Goal: Task Accomplishment & Management: Manage account settings

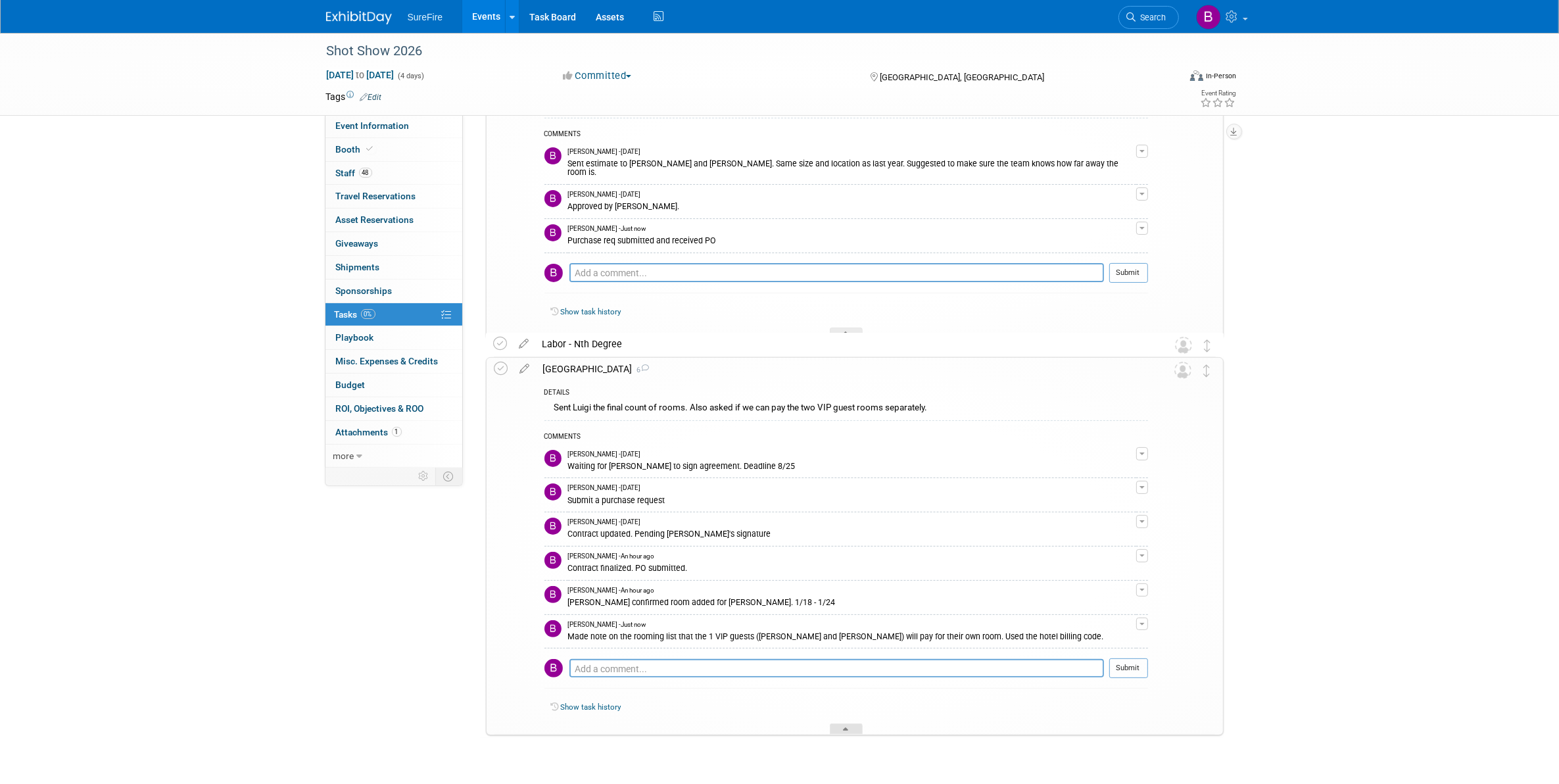
click at [845, 731] on icon at bounding box center [846, 731] width 5 height 8
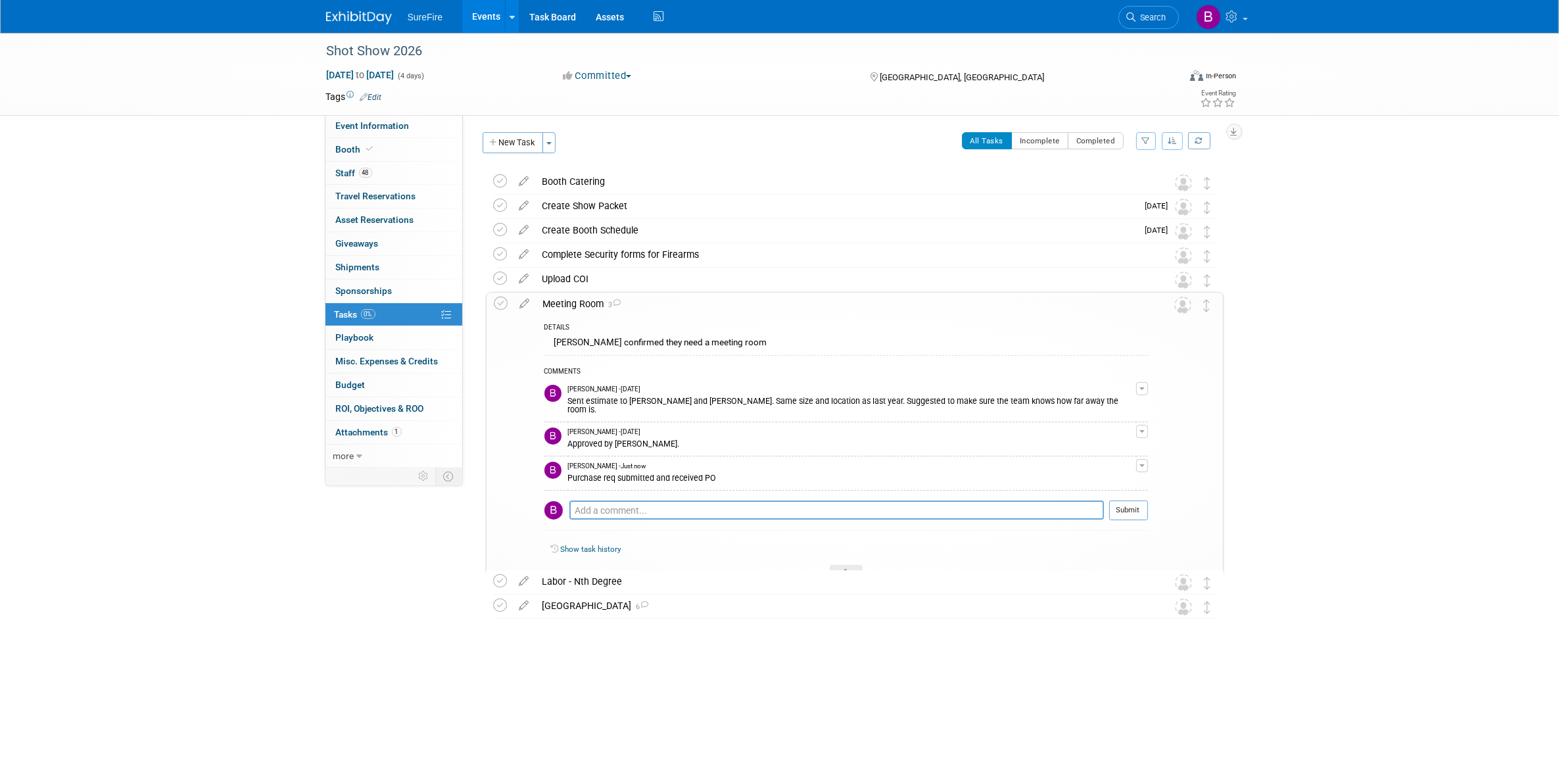
click at [827, 561] on div "DETAILS [PERSON_NAME] confirmed they need a meeting room COMMENTS [PERSON_NAME]…" at bounding box center [843, 446] width 612 height 261
click at [834, 565] on div at bounding box center [846, 570] width 33 height 11
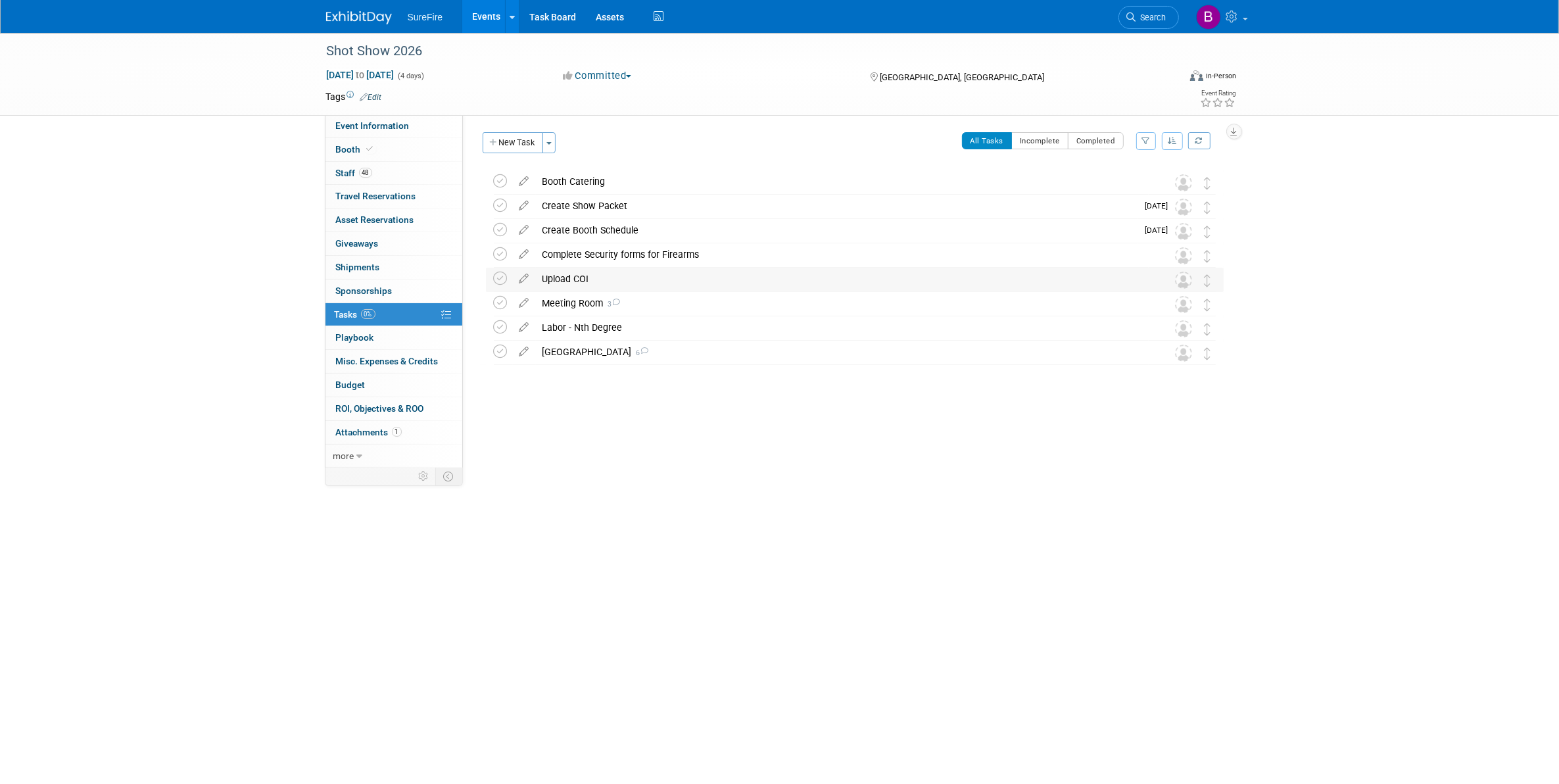
click at [579, 278] on div "Upload COI" at bounding box center [843, 278] width 613 height 22
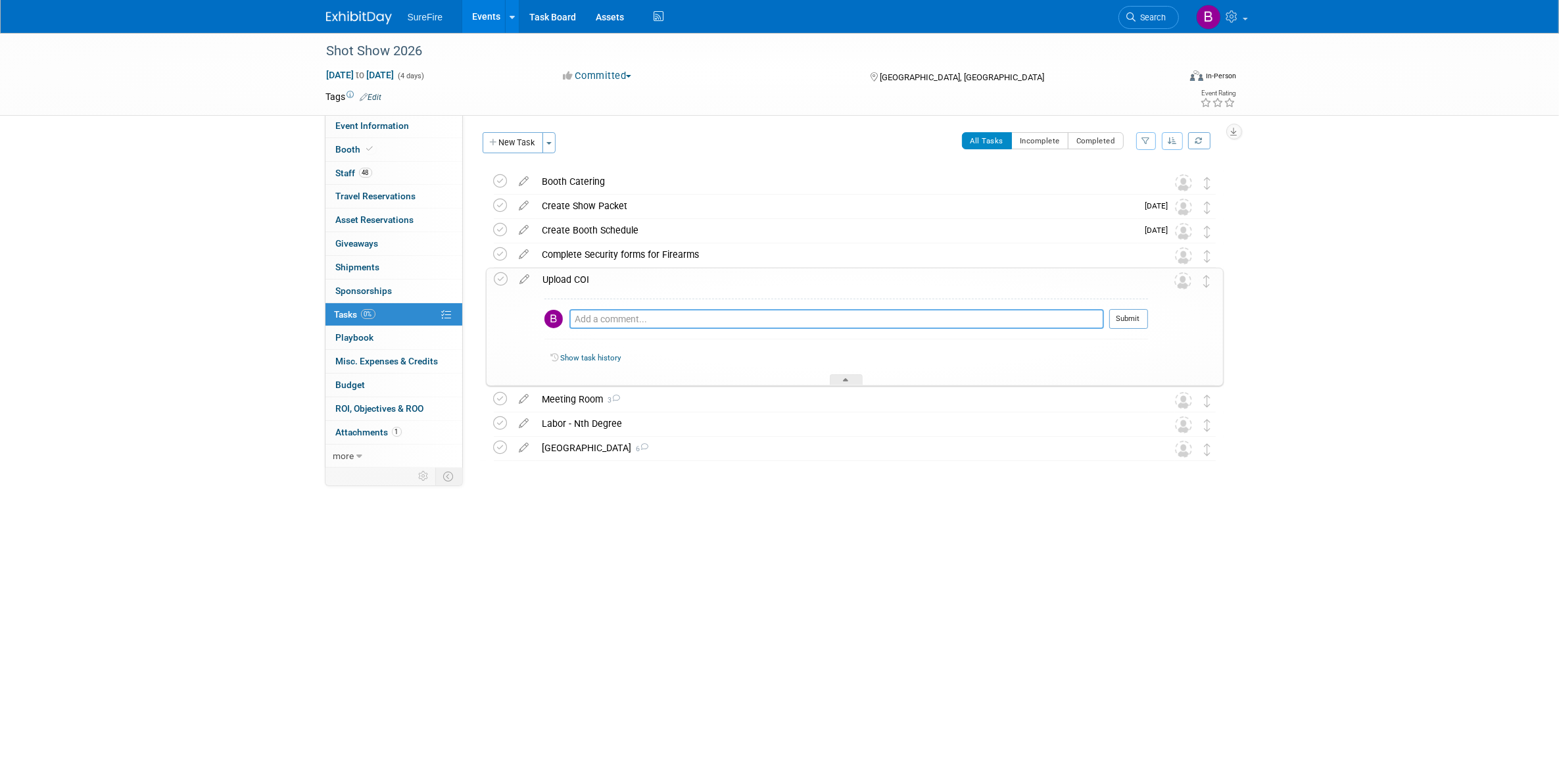
click at [638, 320] on textarea at bounding box center [836, 318] width 535 height 19
type textarea "Submitted COI"
click at [1119, 316] on button "Submit" at bounding box center [1129, 318] width 39 height 19
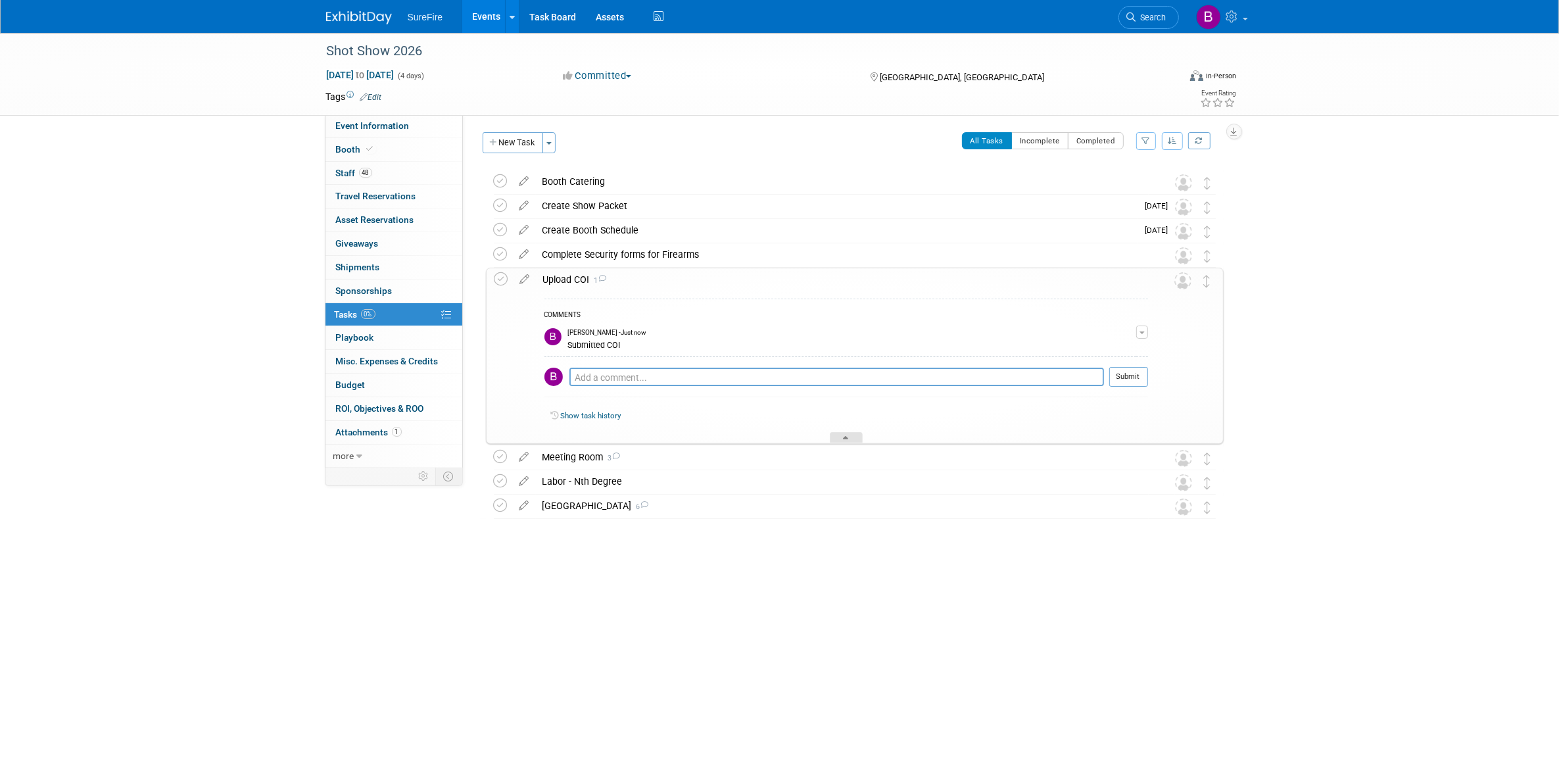
click at [843, 433] on div at bounding box center [846, 437] width 33 height 11
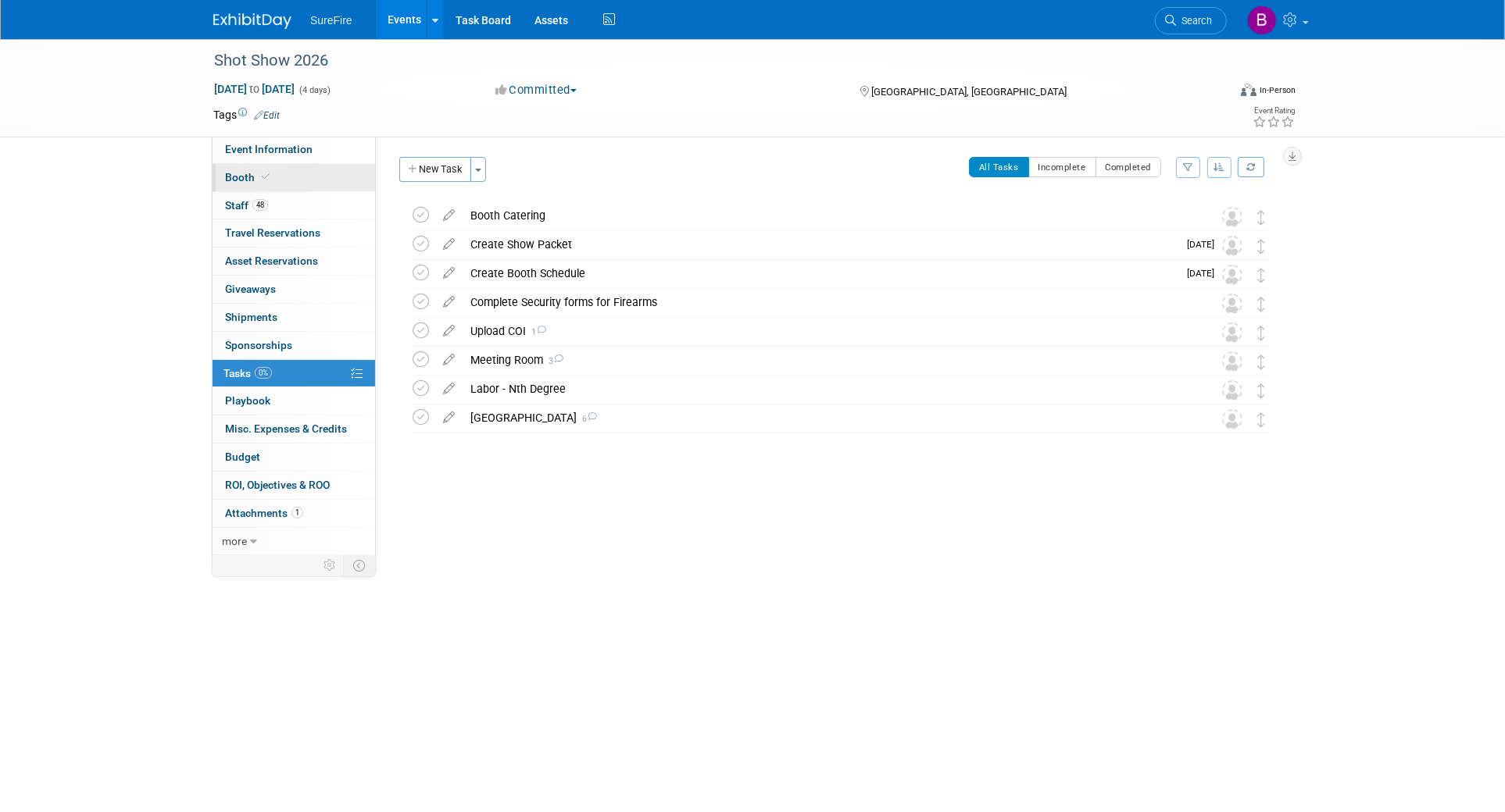
click at [306, 188] on link "Booth" at bounding box center [294, 177] width 163 height 27
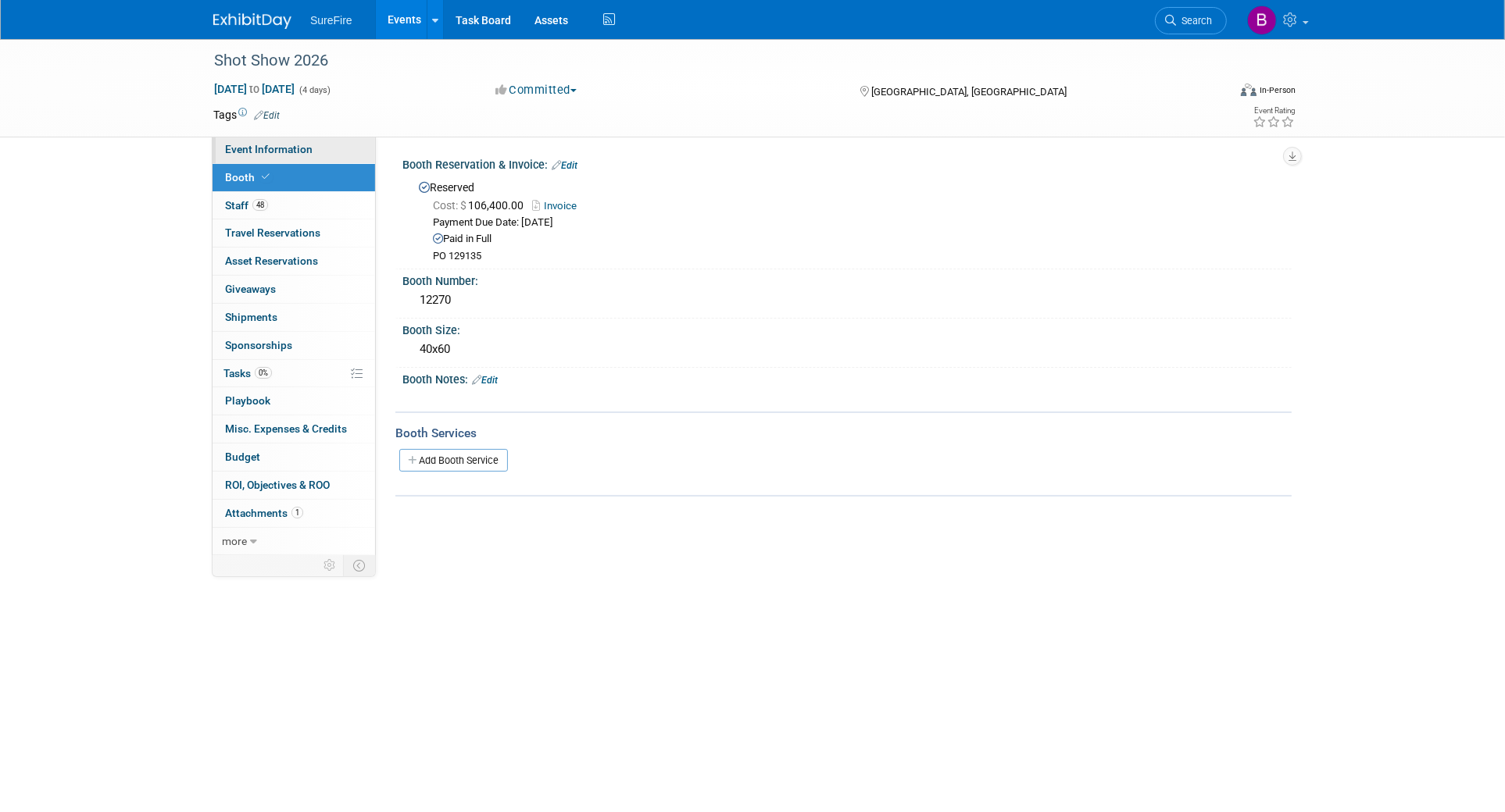
click at [314, 146] on link "Event Information" at bounding box center [294, 150] width 163 height 27
